Goal: Obtain resource: Obtain resource

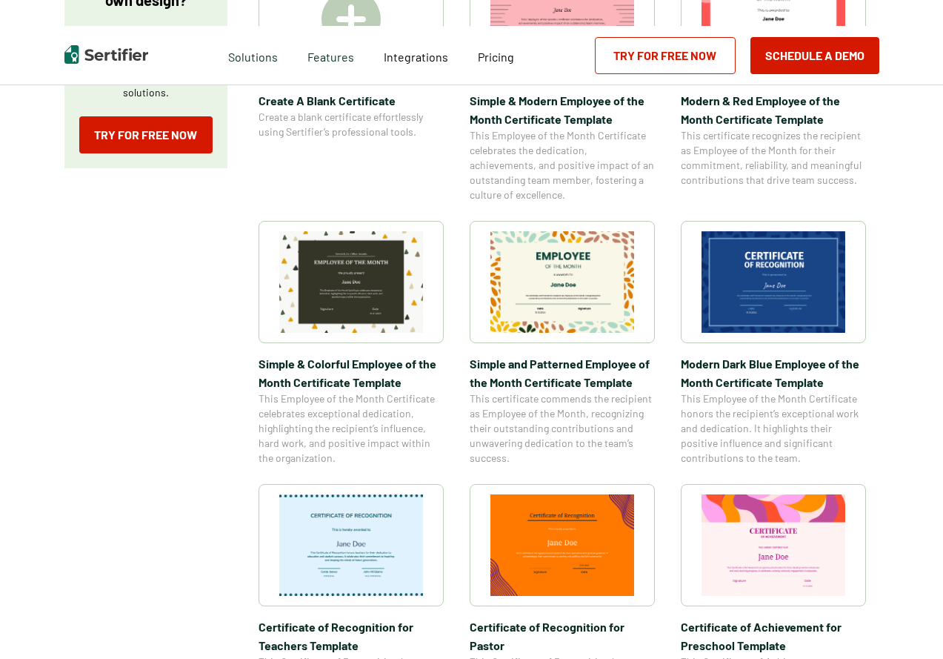
scroll to position [519, 0]
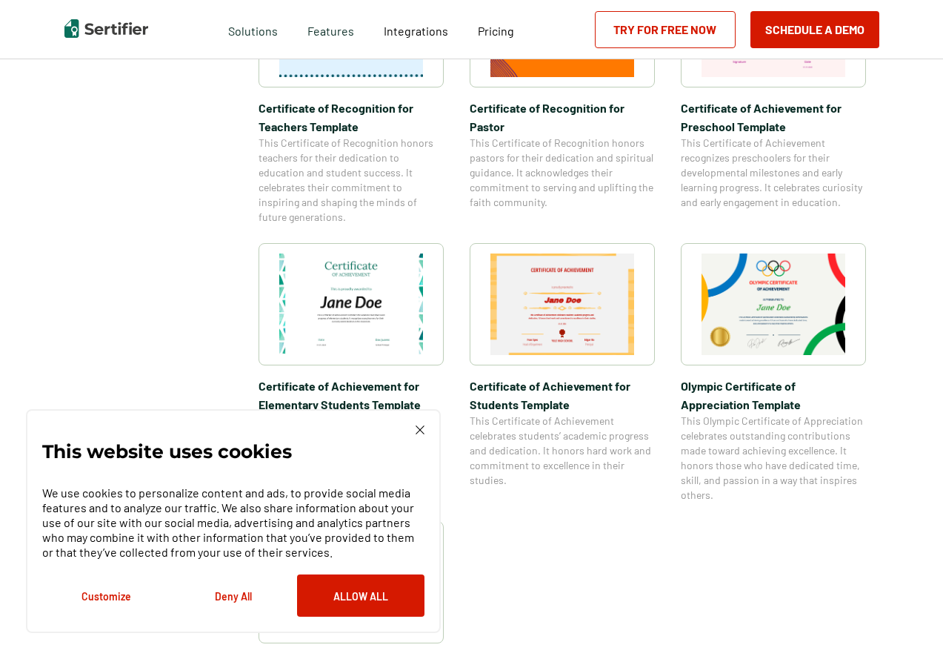
click at [424, 433] on img at bounding box center [420, 429] width 9 height 9
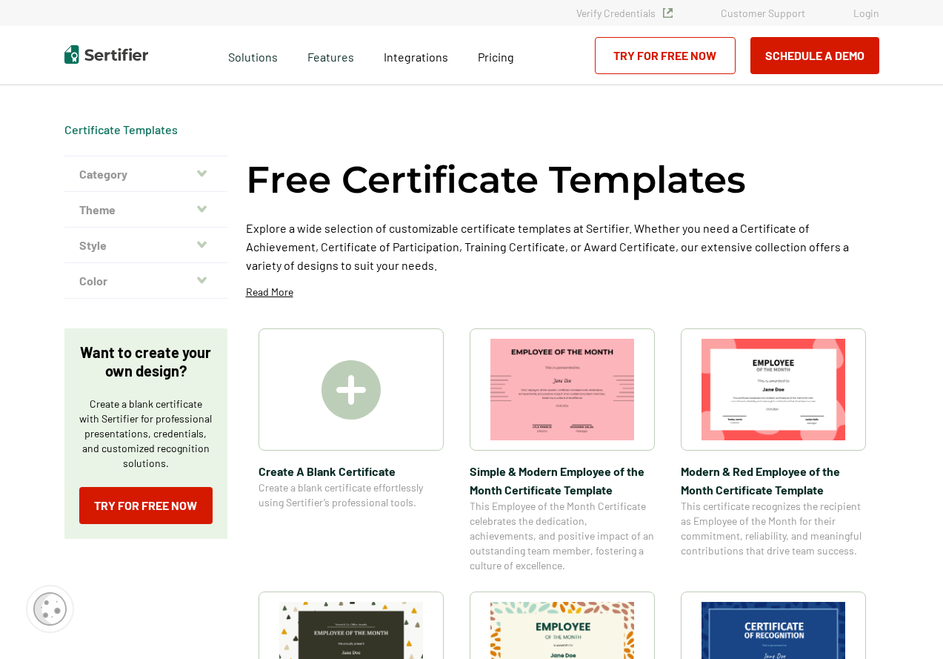
click at [210, 167] on button "Category" at bounding box center [145, 174] width 163 height 36
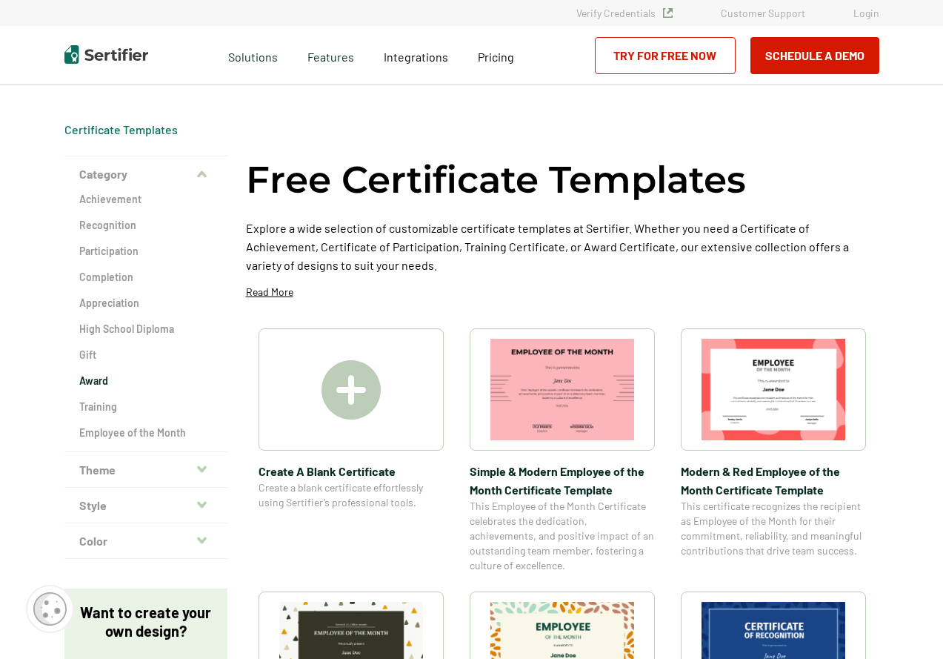
drag, startPoint x: 93, startPoint y: 373, endPoint x: 92, endPoint y: 382, distance: 8.2
click at [92, 378] on div "Achievement Recognition Participation Completion Appreciation High School Diplo…" at bounding box center [145, 321] width 163 height 259
click at [92, 385] on h2 "Award" at bounding box center [145, 380] width 133 height 15
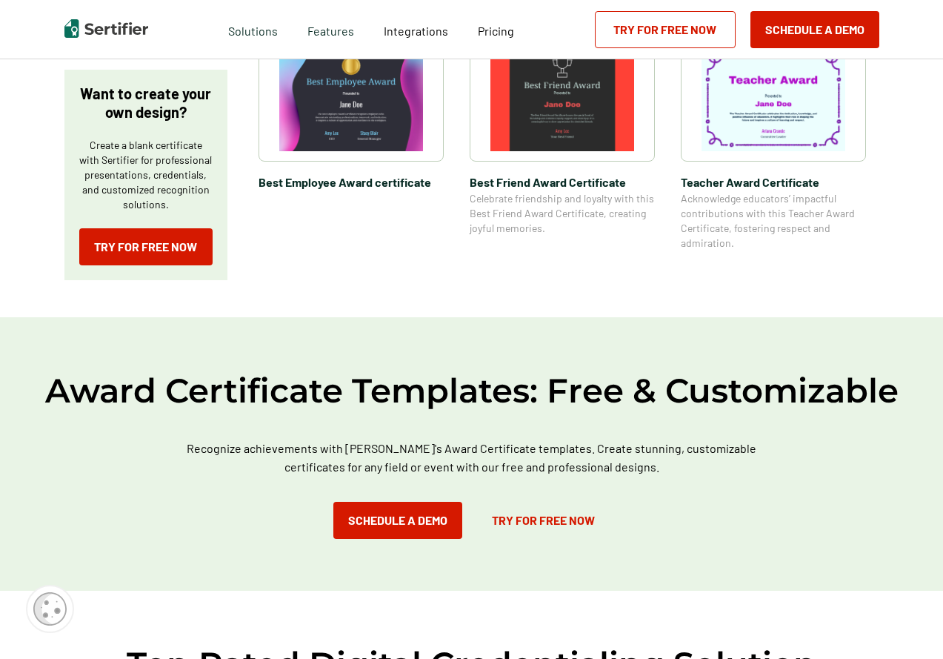
scroll to position [148, 0]
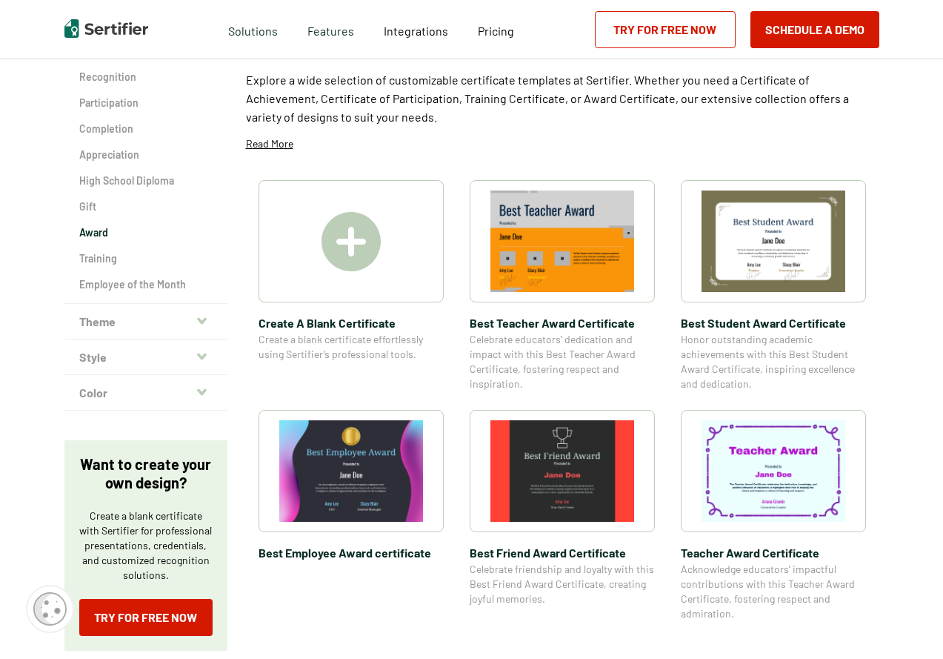
click at [210, 316] on button "Theme" at bounding box center [145, 322] width 163 height 36
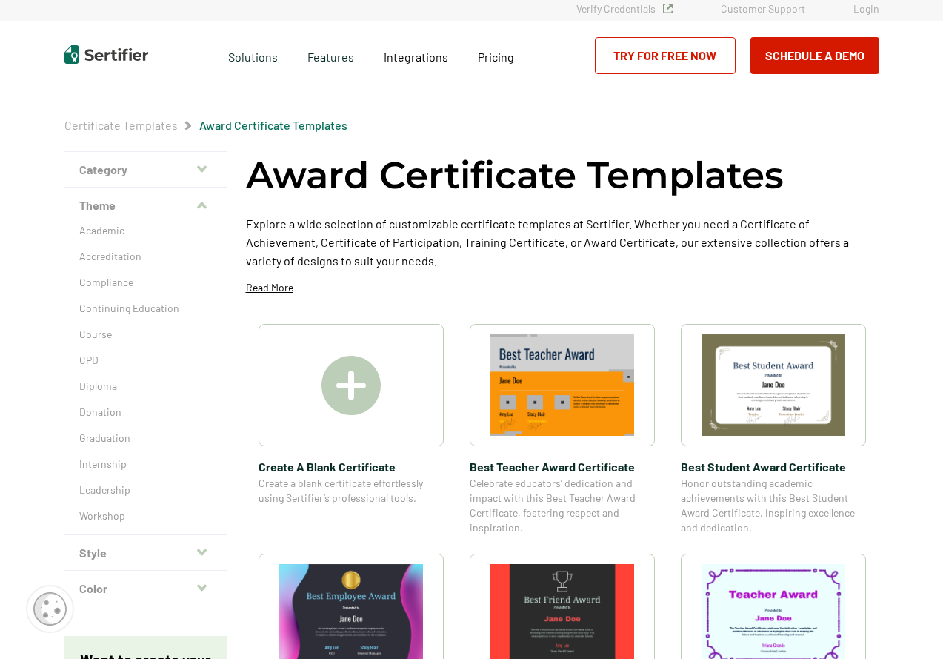
scroll to position [0, 0]
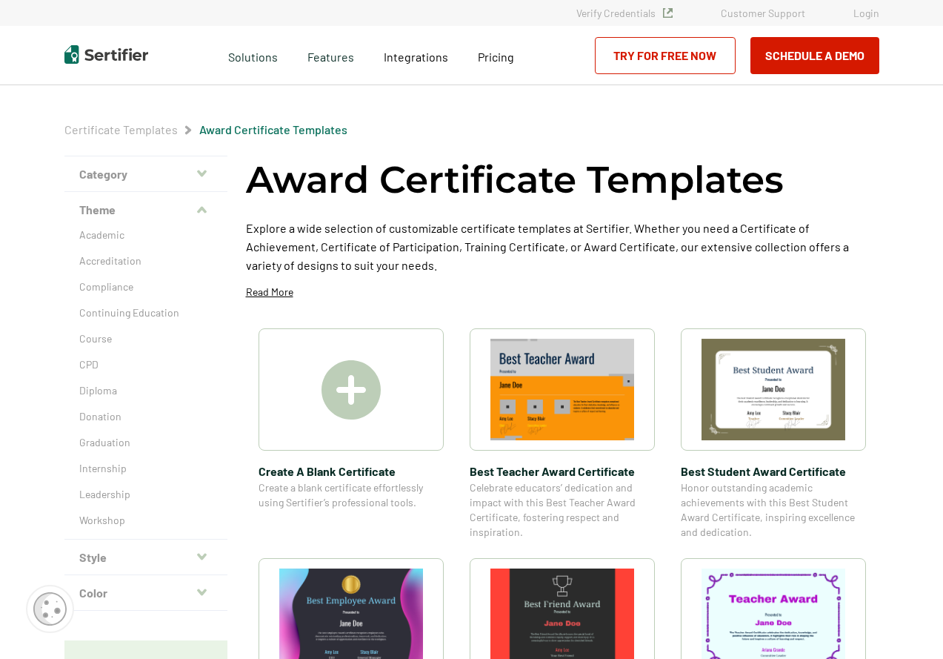
click at [200, 213] on icon "button" at bounding box center [202, 210] width 10 height 12
